Goal: Task Accomplishment & Management: Use online tool/utility

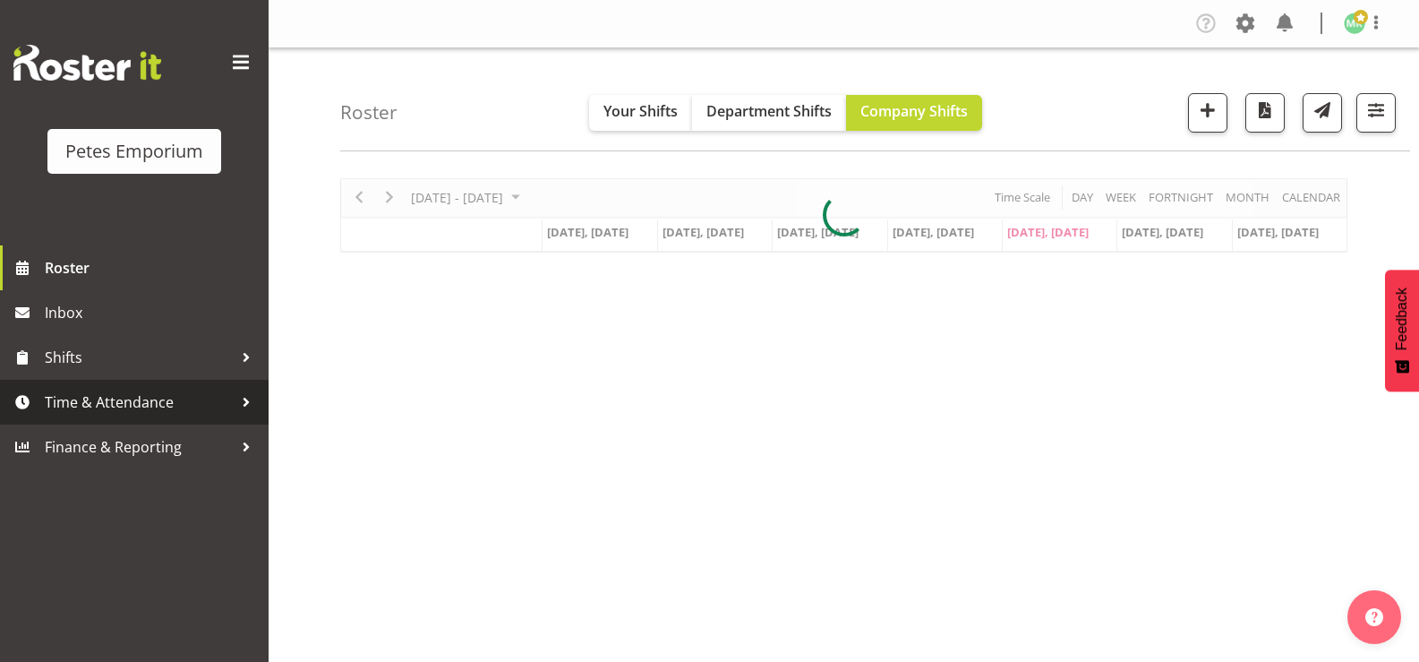
click at [68, 404] on span "Time & Attendance" at bounding box center [139, 402] width 188 height 27
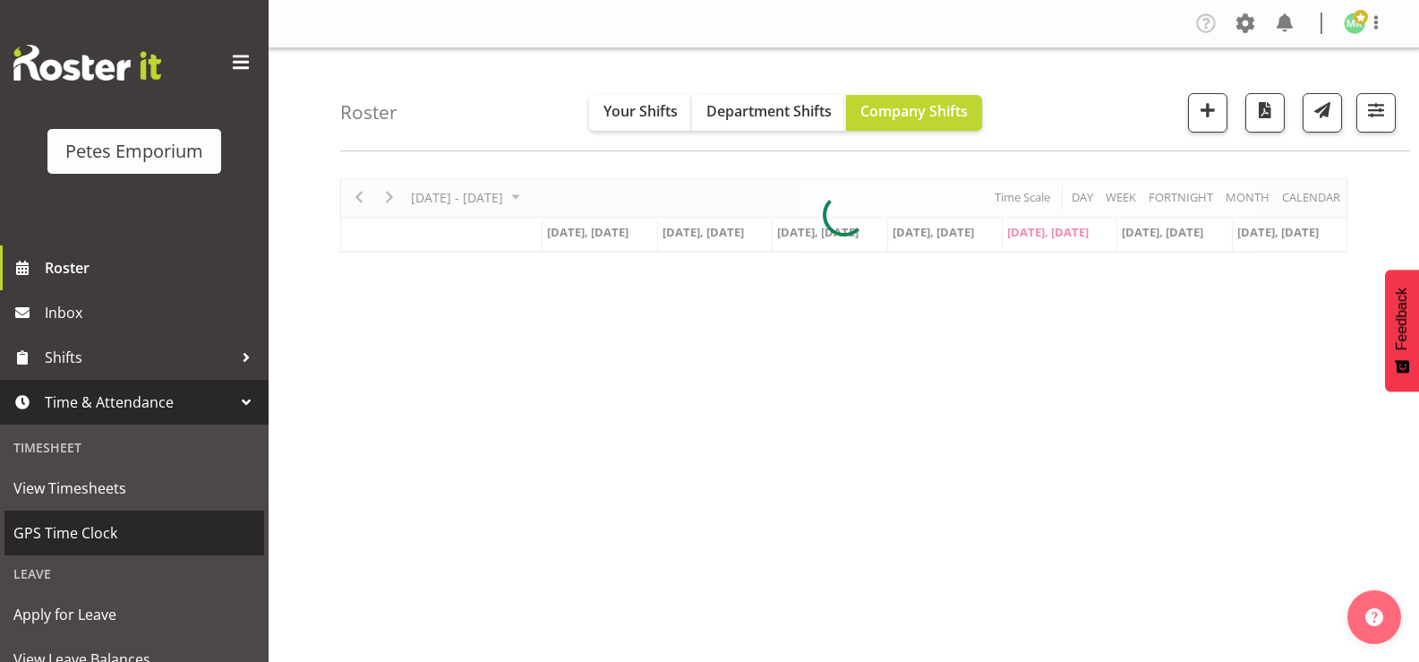
click at [64, 534] on span "GPS Time Clock" at bounding box center [134, 532] width 242 height 27
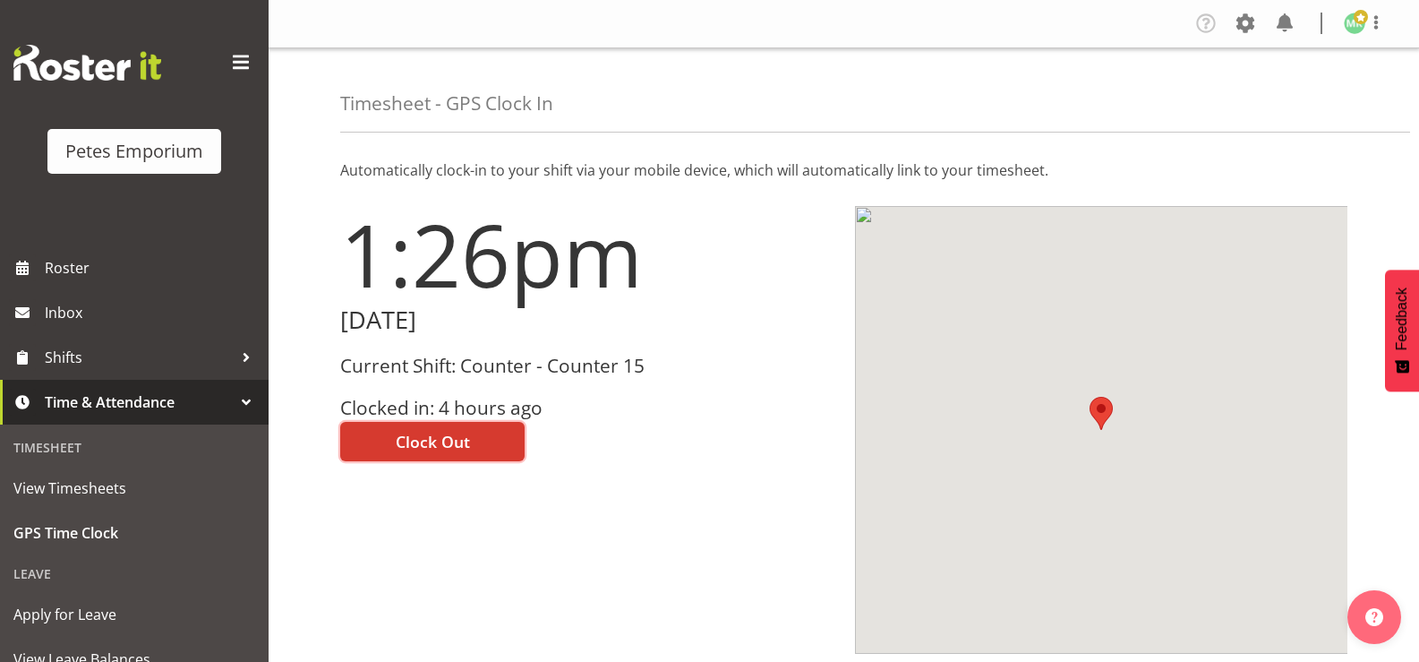
drag, startPoint x: 486, startPoint y: 445, endPoint x: 473, endPoint y: 433, distance: 17.8
click at [485, 443] on button "Clock Out" at bounding box center [432, 441] width 184 height 39
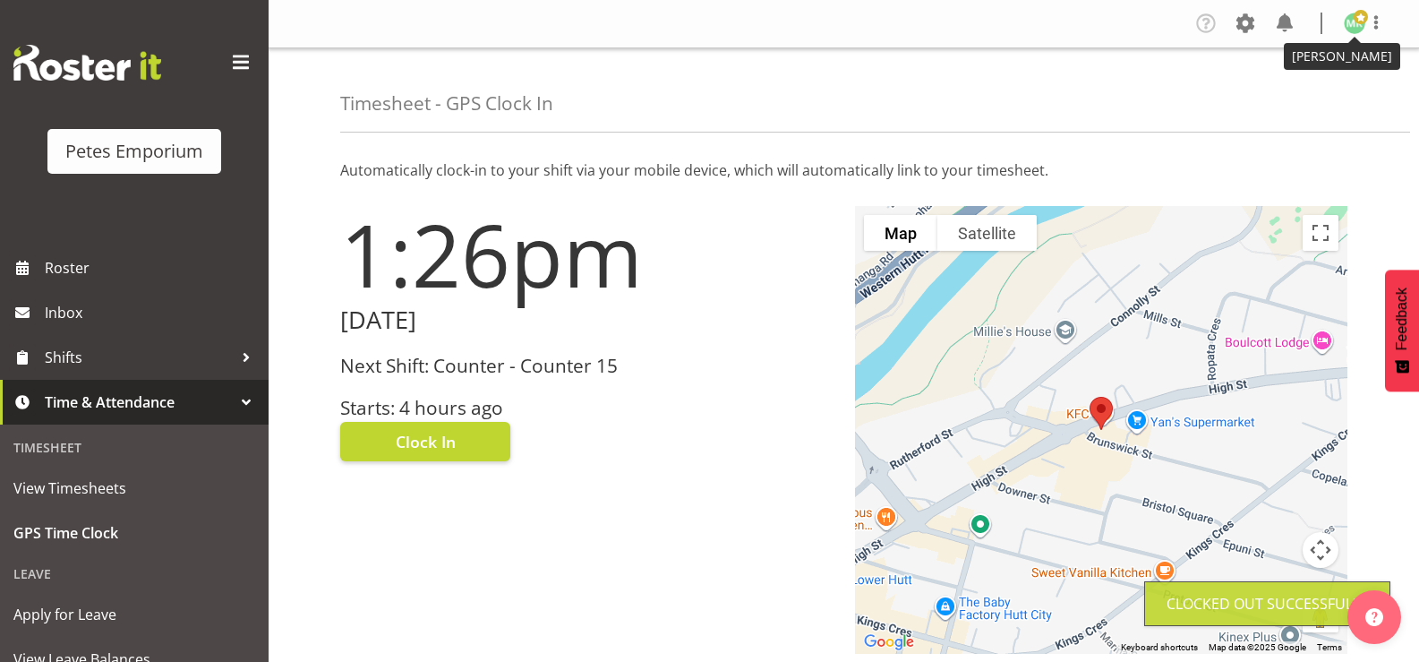
click at [1361, 25] on img at bounding box center [1354, 23] width 21 height 21
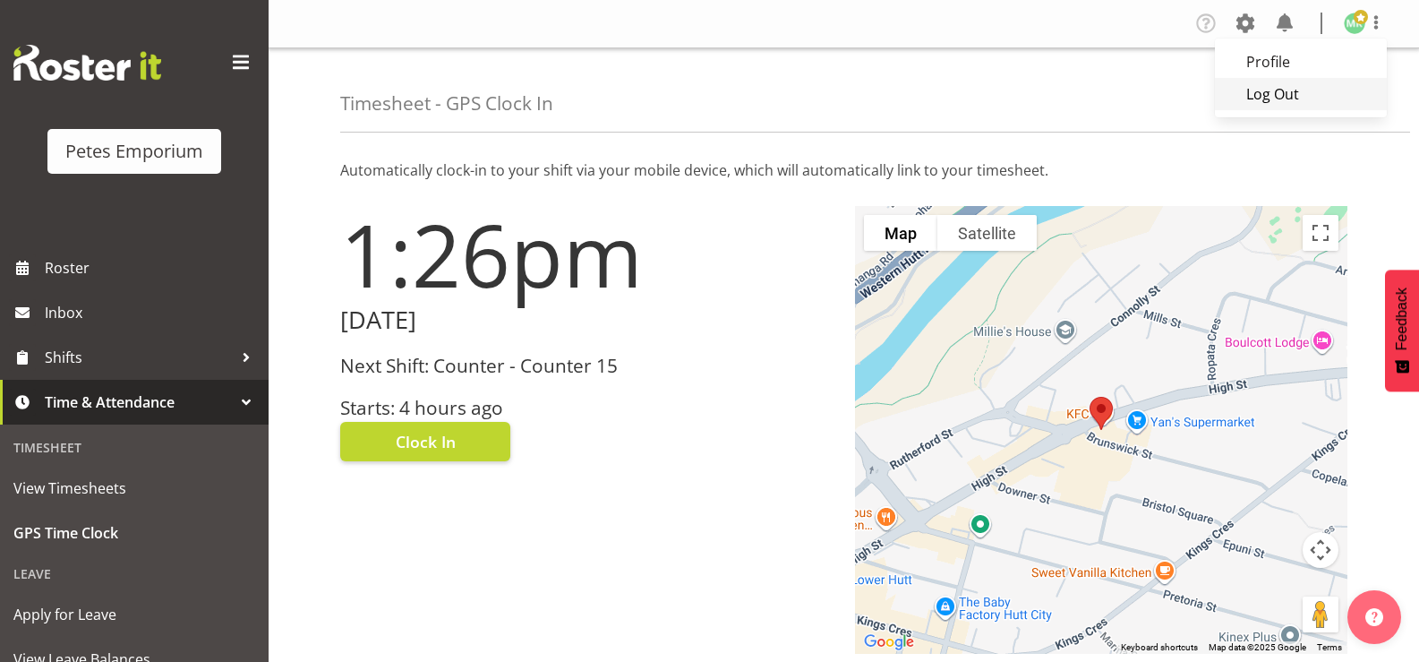
click at [1268, 92] on link "Log Out" at bounding box center [1301, 94] width 172 height 32
